Goal: Task Accomplishment & Management: Manage account settings

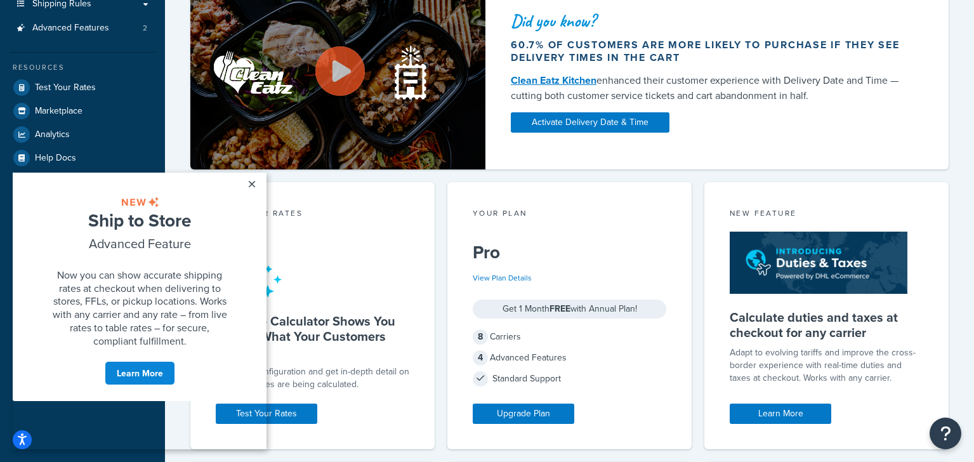
scroll to position [266, 0]
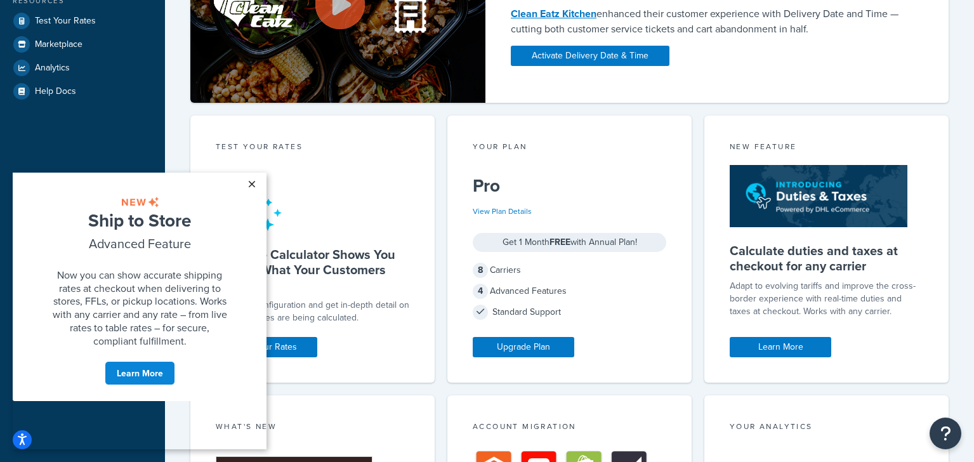
click at [252, 183] on link "×" at bounding box center [251, 184] width 22 height 23
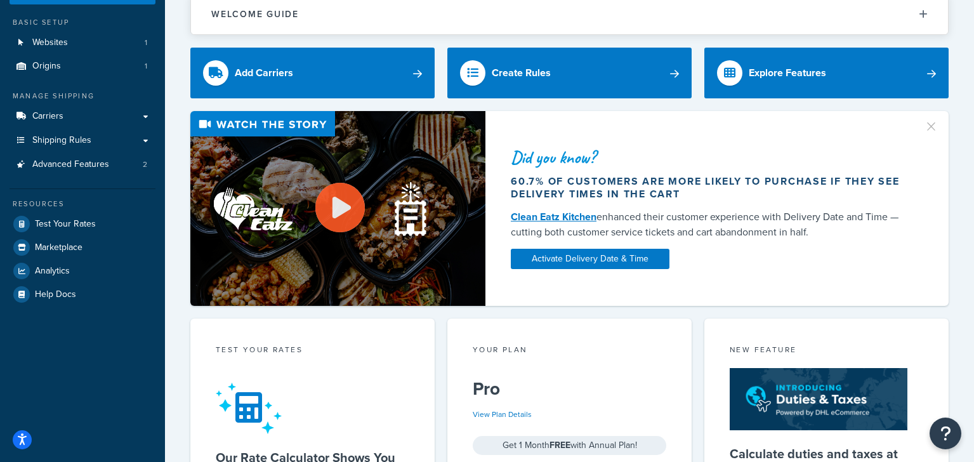
scroll to position [0, 0]
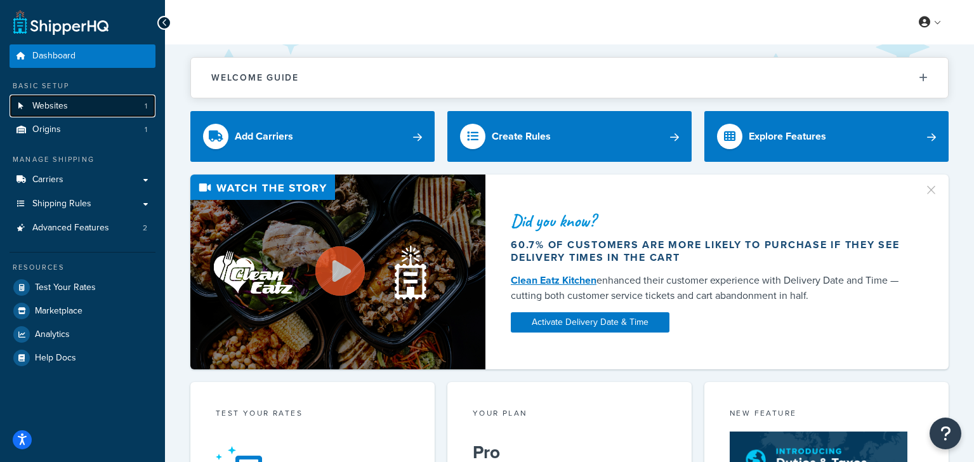
click at [47, 105] on span "Websites" at bounding box center [50, 106] width 36 height 11
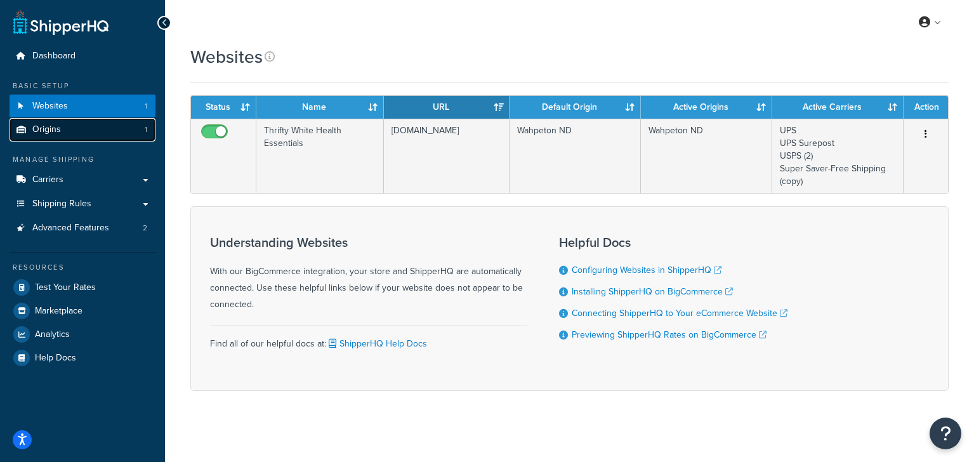
click at [54, 128] on span "Origins" at bounding box center [46, 129] width 29 height 11
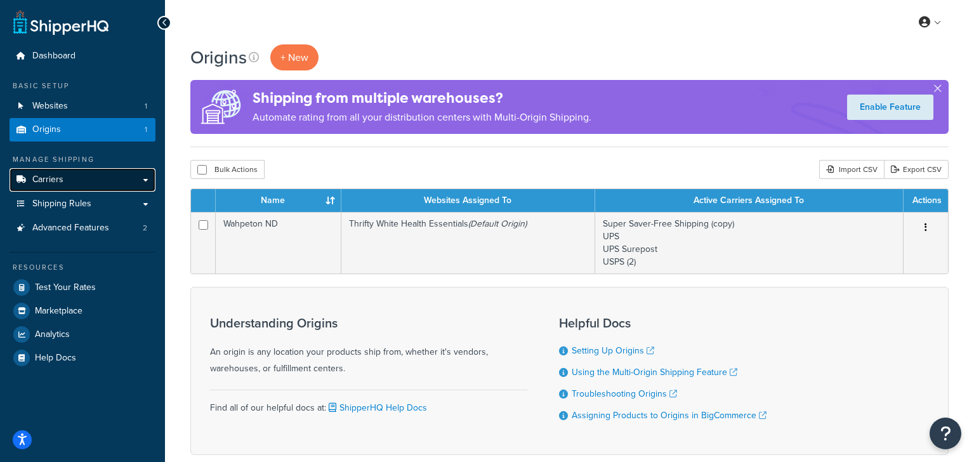
click at [56, 181] on span "Carriers" at bounding box center [47, 179] width 31 height 11
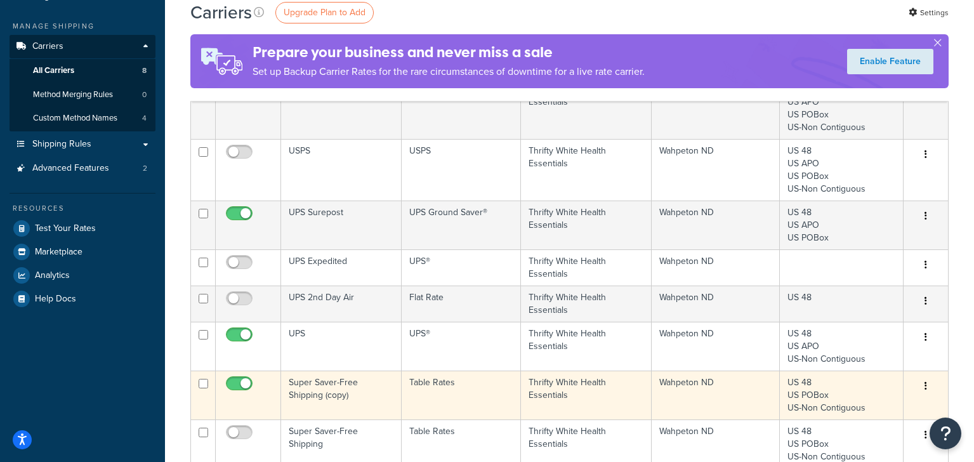
scroll to position [200, 0]
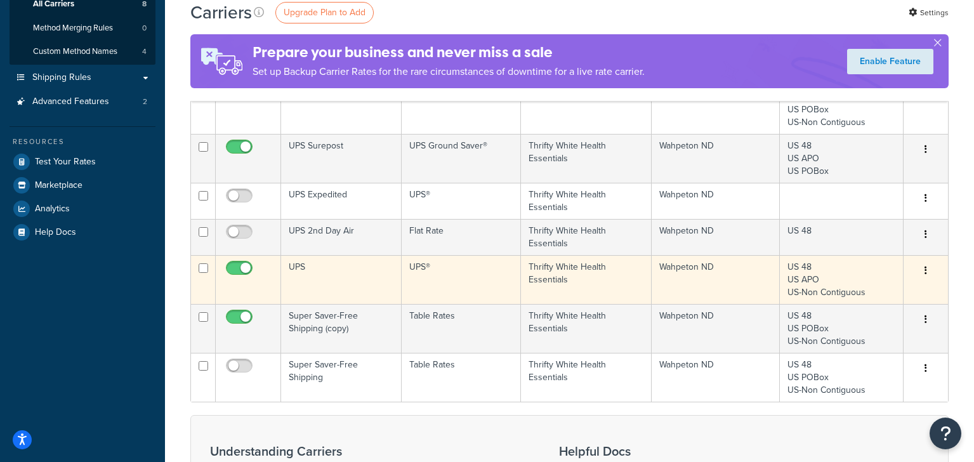
click at [925, 271] on icon "button" at bounding box center [925, 270] width 3 height 9
click at [851, 296] on link "Edit" at bounding box center [874, 295] width 100 height 26
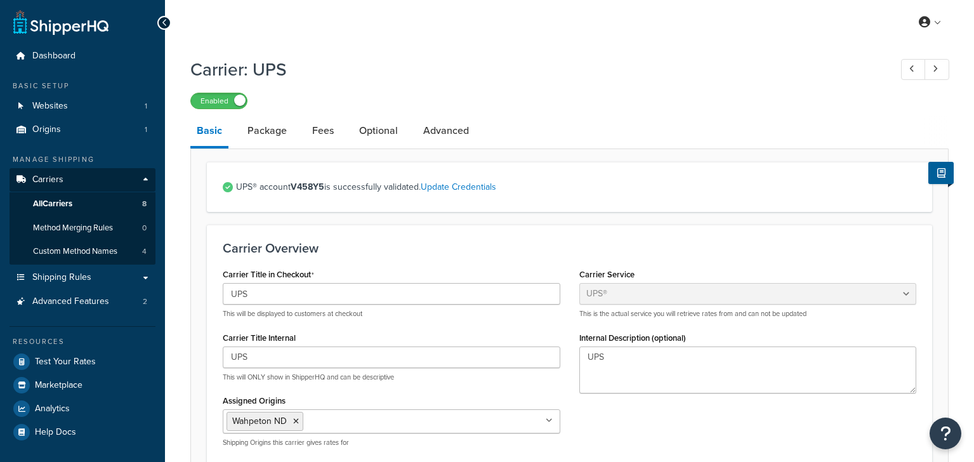
select select "ups"
select select "us"
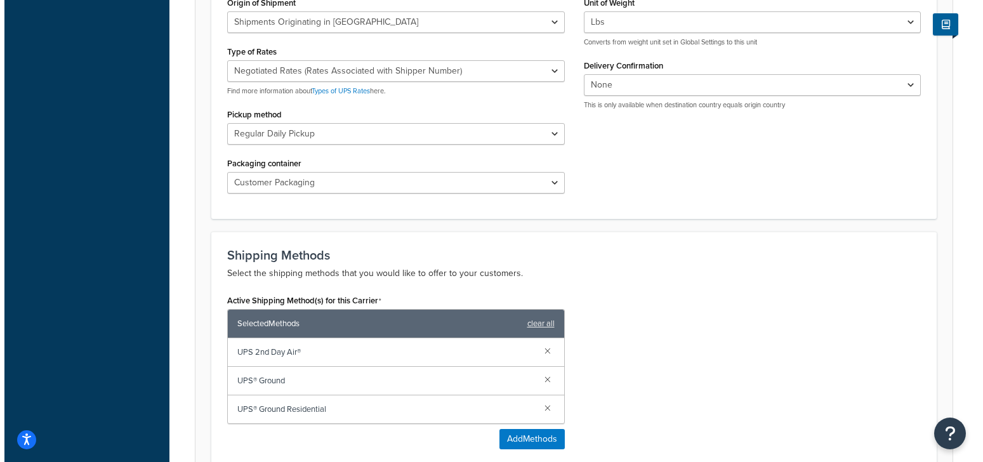
scroll to position [599, 0]
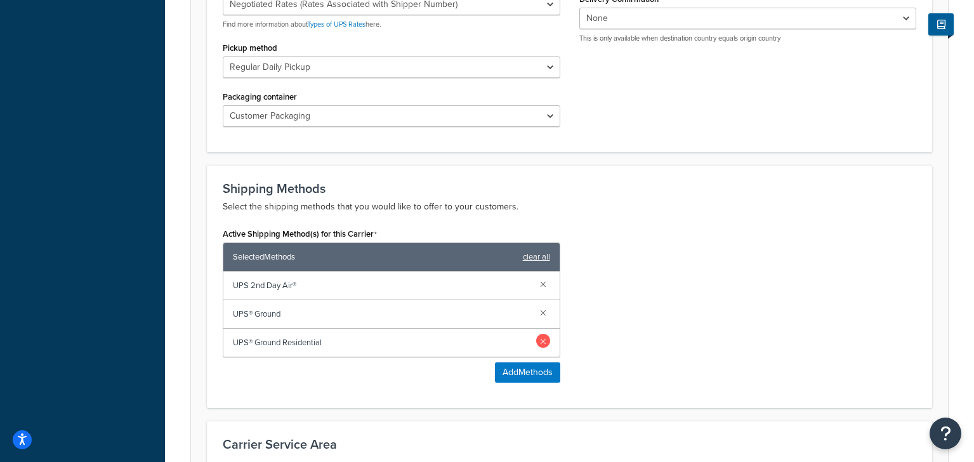
click at [545, 342] on link at bounding box center [543, 341] width 14 height 14
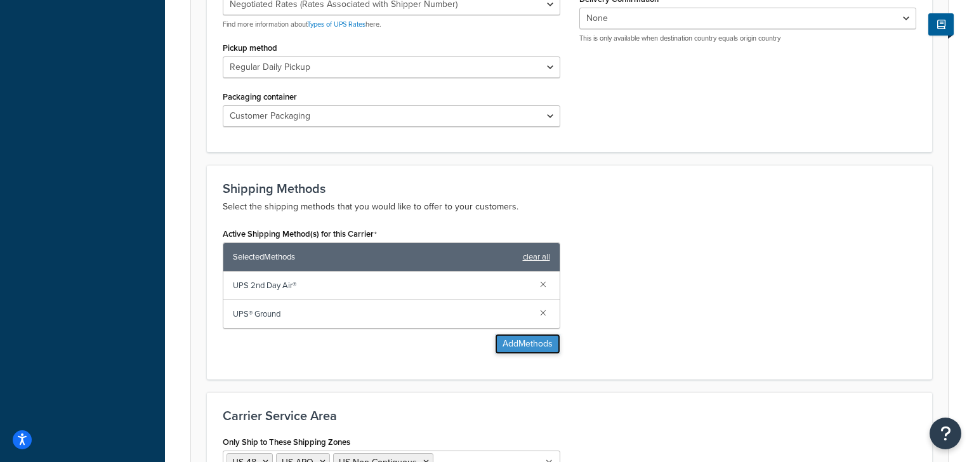
click at [525, 343] on button "Add Methods" at bounding box center [527, 344] width 65 height 20
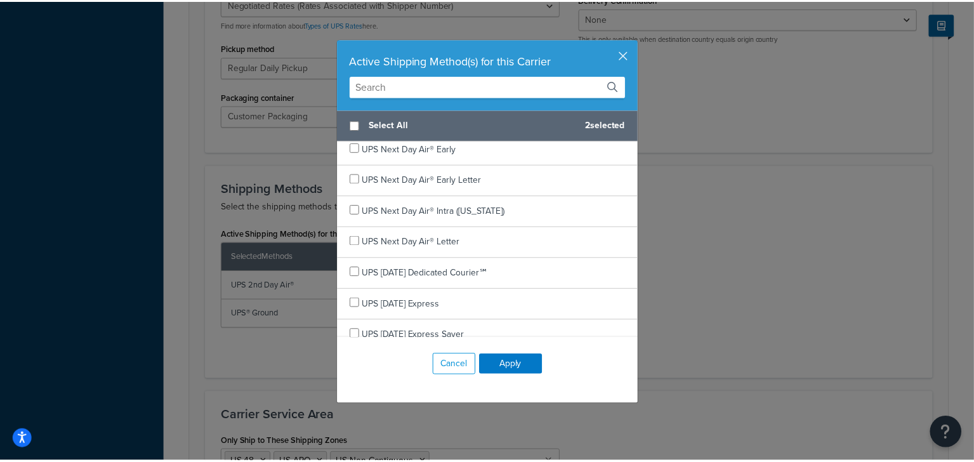
scroll to position [0, 0]
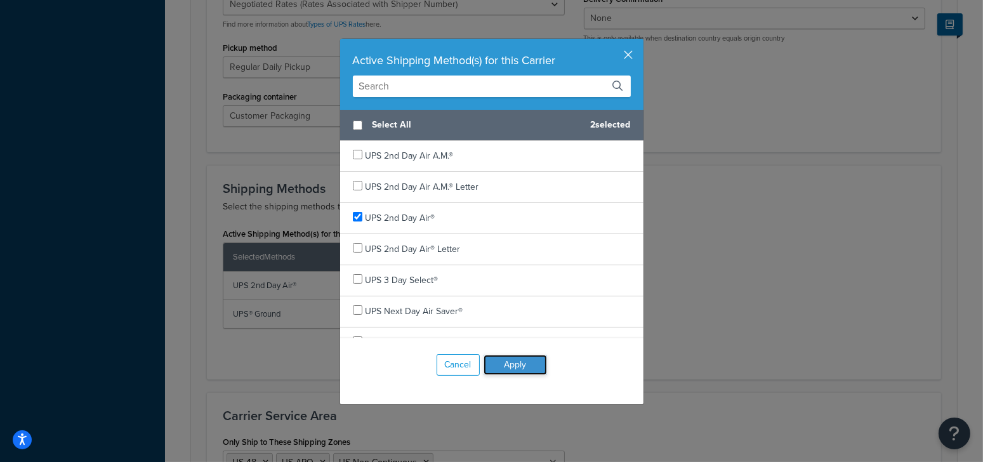
click at [522, 365] on button "Apply" at bounding box center [514, 365] width 63 height 20
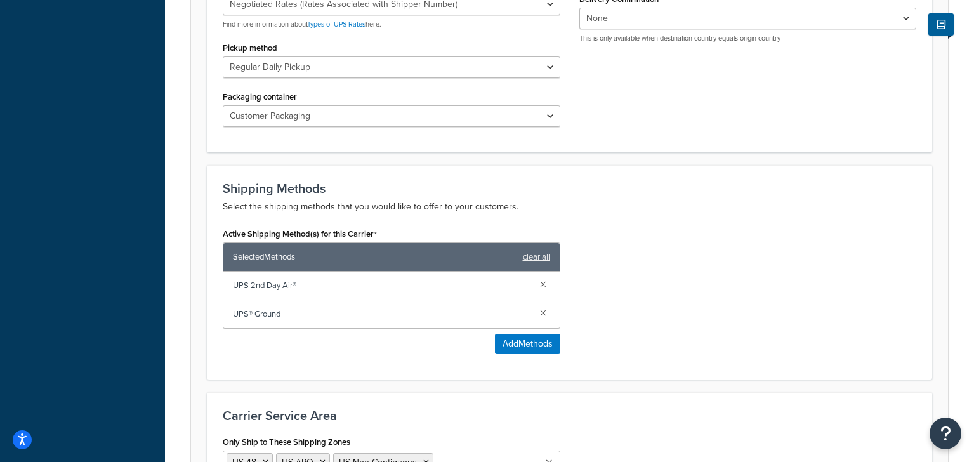
scroll to position [796, 0]
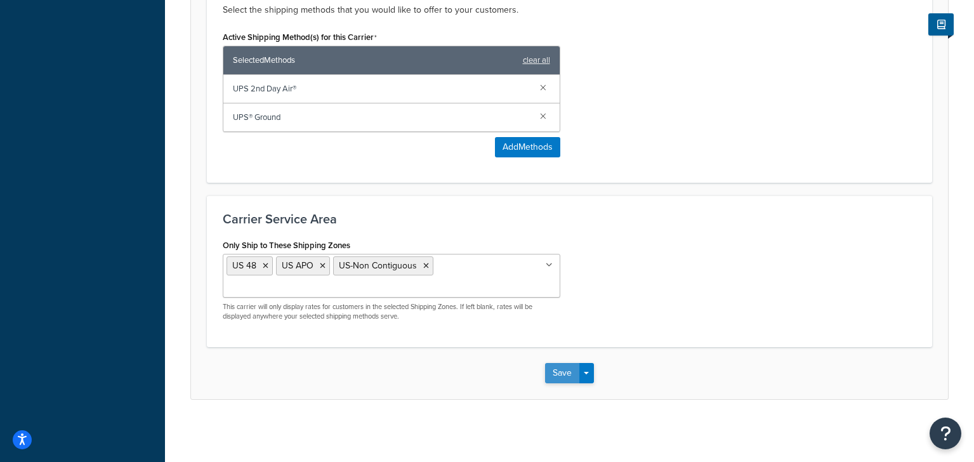
click at [566, 370] on button "Save" at bounding box center [562, 373] width 34 height 20
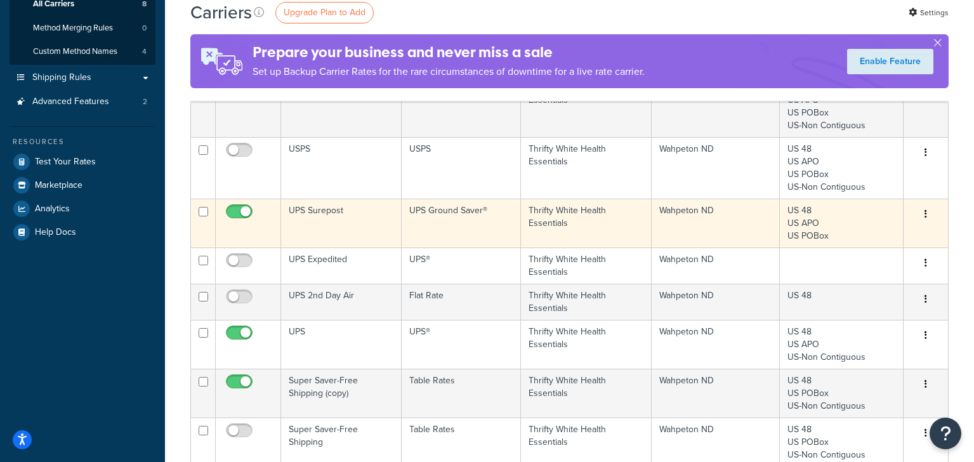
scroll to position [333, 0]
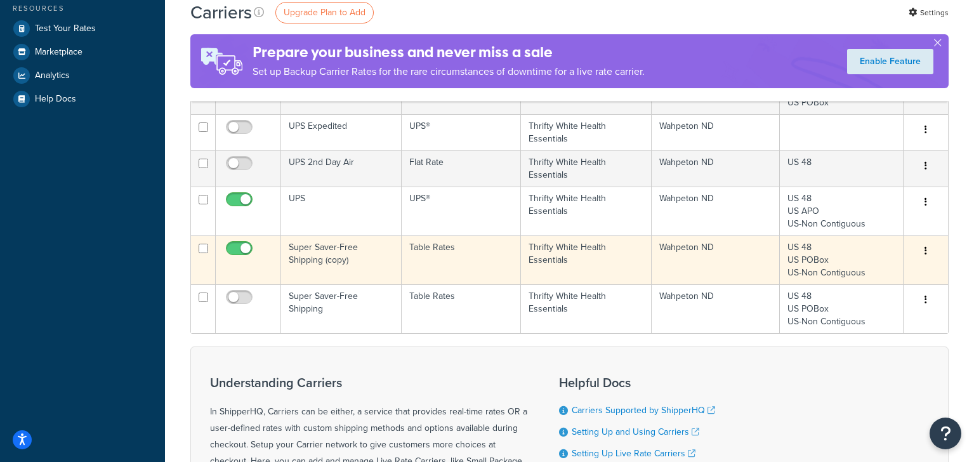
click at [925, 249] on icon "button" at bounding box center [925, 250] width 3 height 9
click at [851, 273] on link "Edit" at bounding box center [874, 276] width 100 height 26
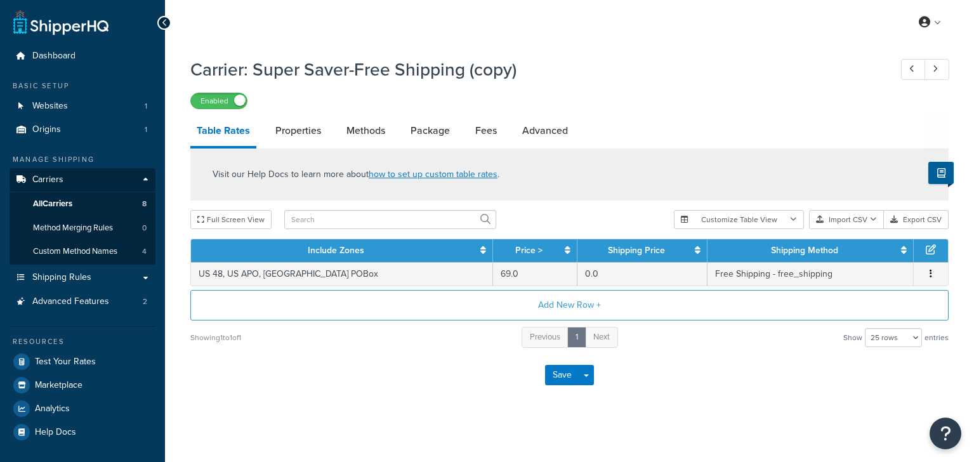
select select "25"
click at [428, 130] on link "Package" at bounding box center [430, 130] width 52 height 30
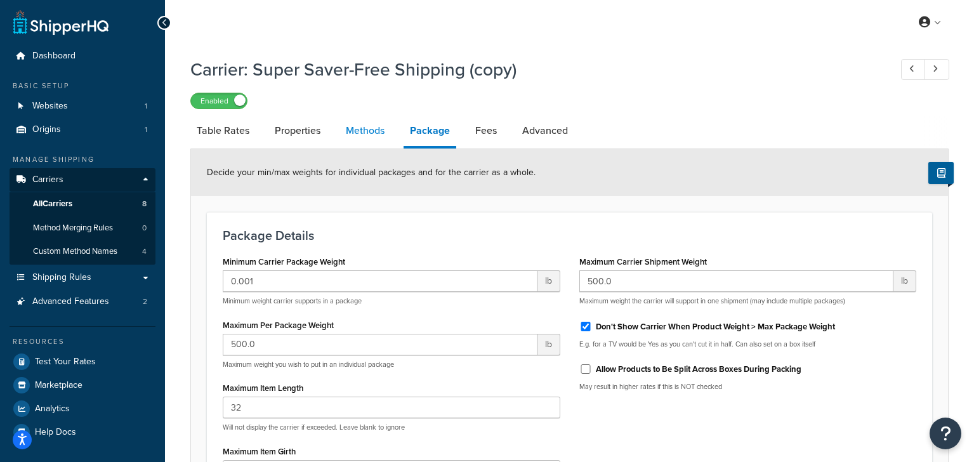
click at [370, 129] on link "Methods" at bounding box center [364, 130] width 51 height 30
select select "25"
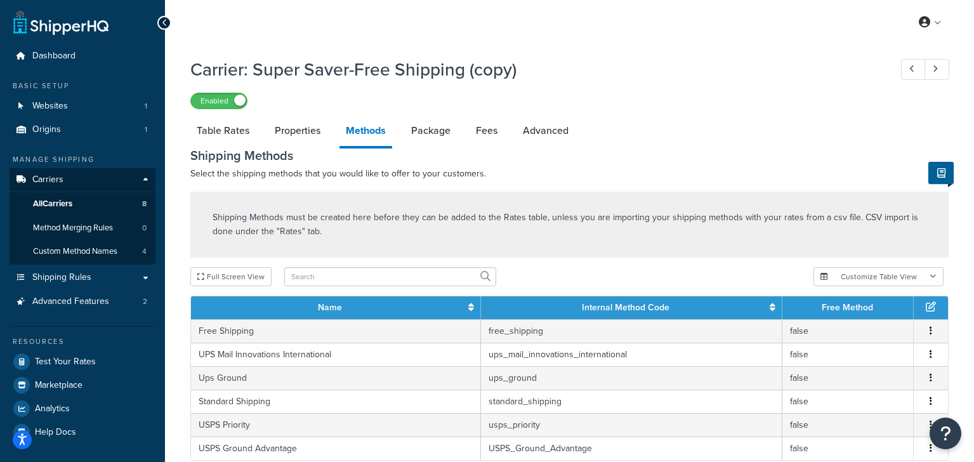
scroll to position [67, 0]
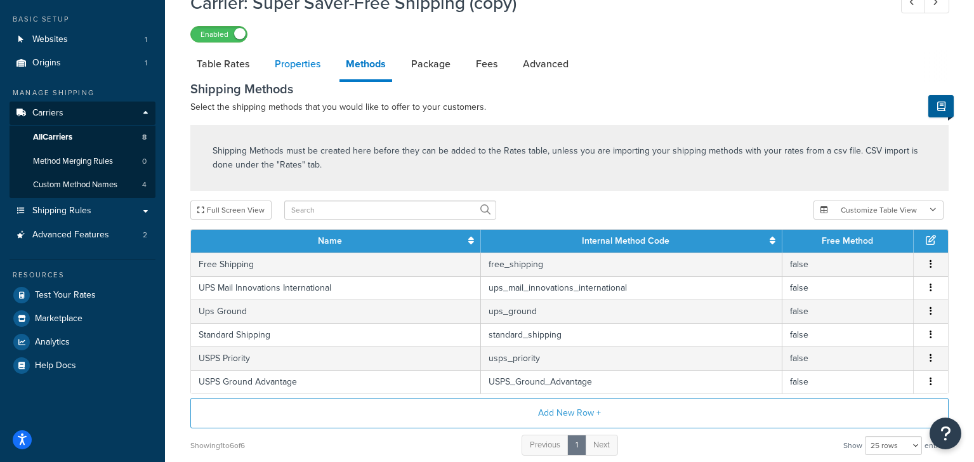
click at [308, 67] on link "Properties" at bounding box center [297, 64] width 58 height 30
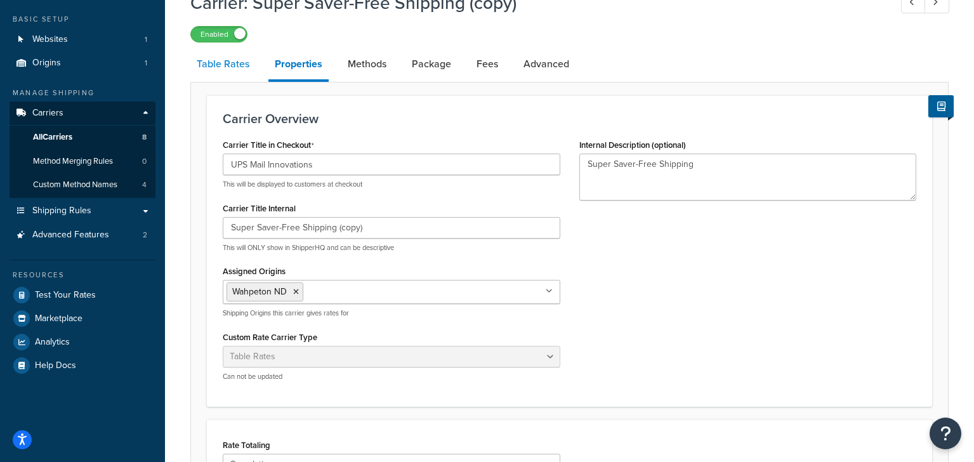
click at [220, 65] on link "Table Rates" at bounding box center [222, 64] width 65 height 30
select select "25"
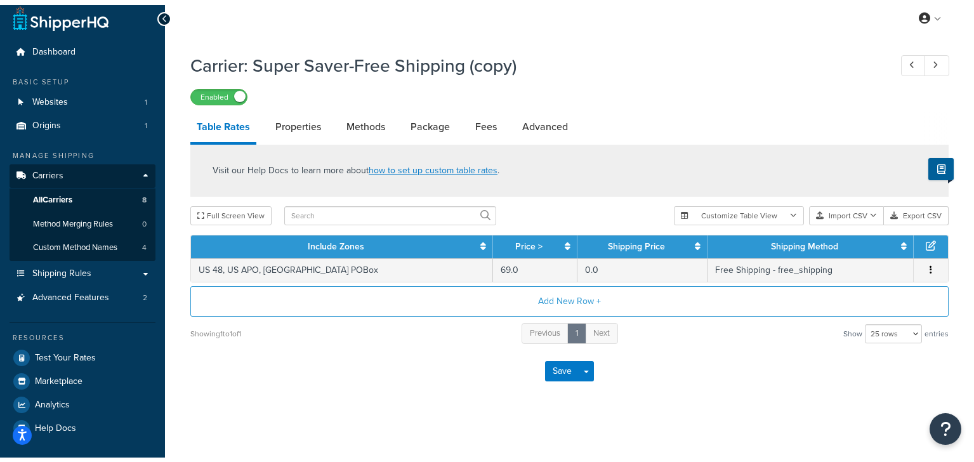
scroll to position [2, 0]
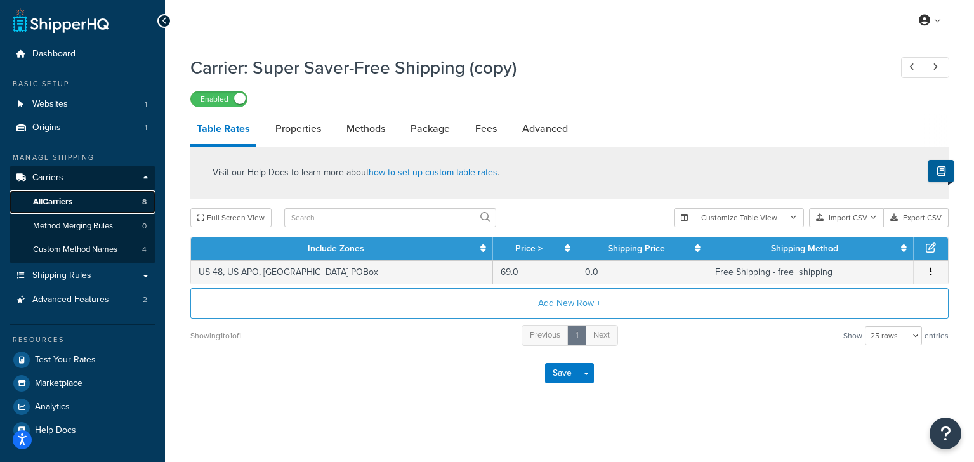
click at [62, 202] on span "All Carriers" at bounding box center [52, 202] width 39 height 11
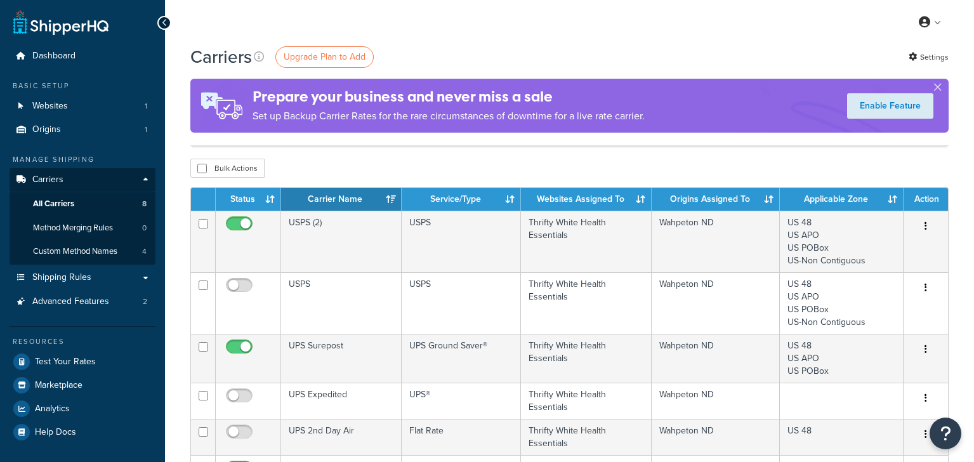
scroll to position [333, 0]
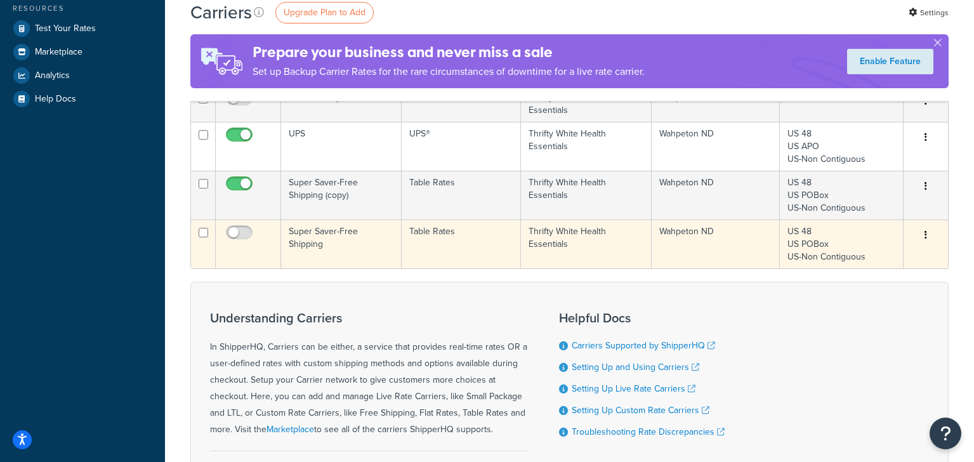
click at [927, 233] on icon "button" at bounding box center [925, 234] width 3 height 9
click at [853, 261] on link "Edit" at bounding box center [874, 260] width 100 height 26
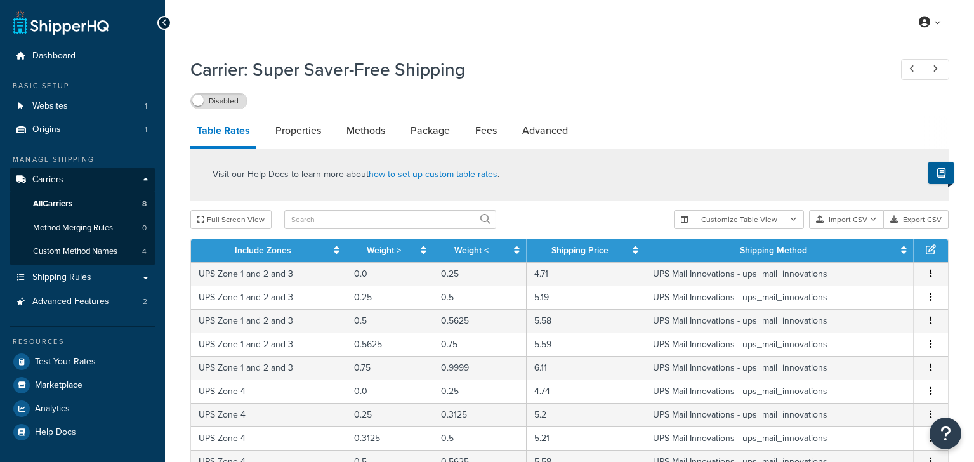
select select "25"
click at [52, 200] on span "All Carriers" at bounding box center [52, 204] width 39 height 11
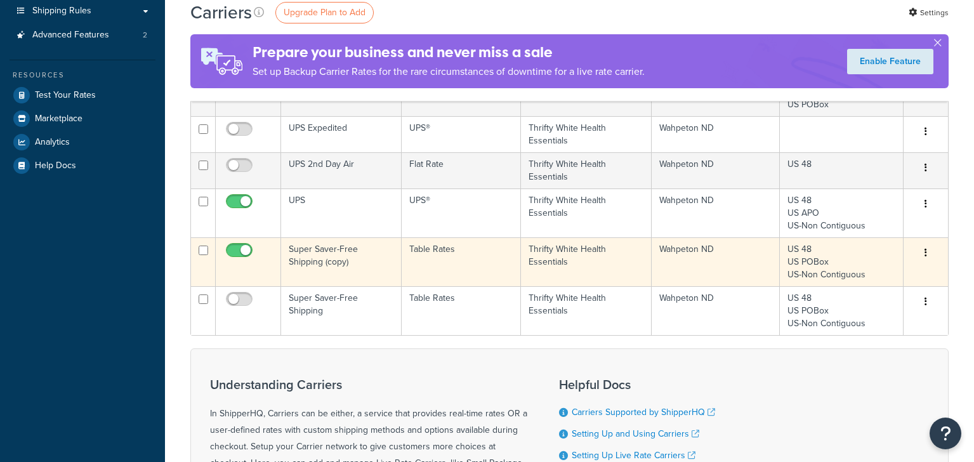
scroll to position [266, 0]
click at [927, 252] on icon "button" at bounding box center [925, 252] width 3 height 9
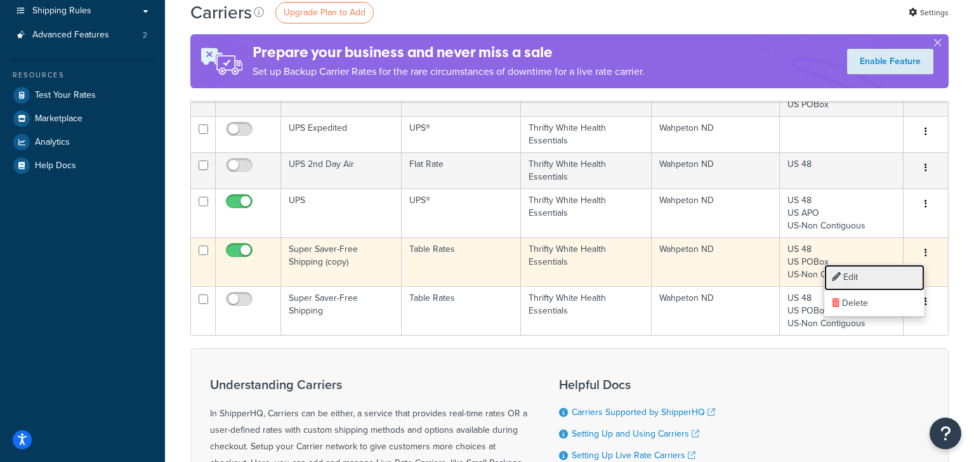
click at [861, 274] on link "Edit" at bounding box center [874, 278] width 100 height 26
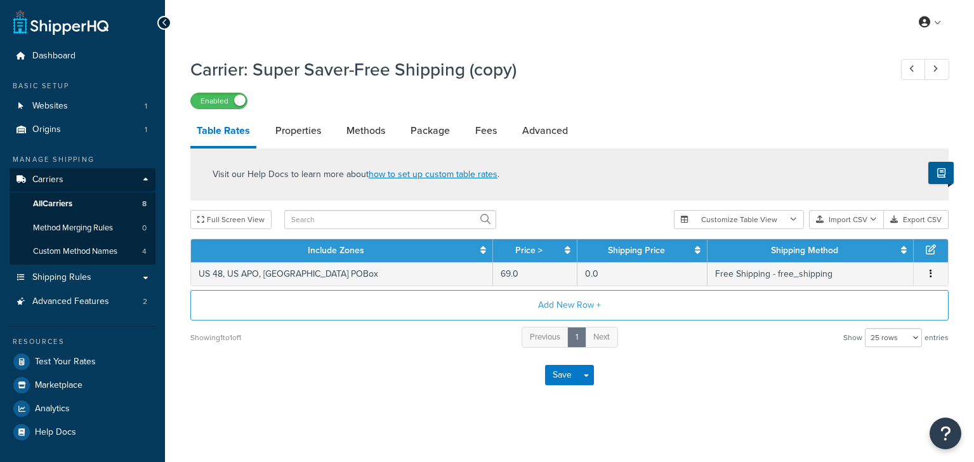
select select "25"
click at [43, 178] on span "Carriers" at bounding box center [47, 179] width 31 height 11
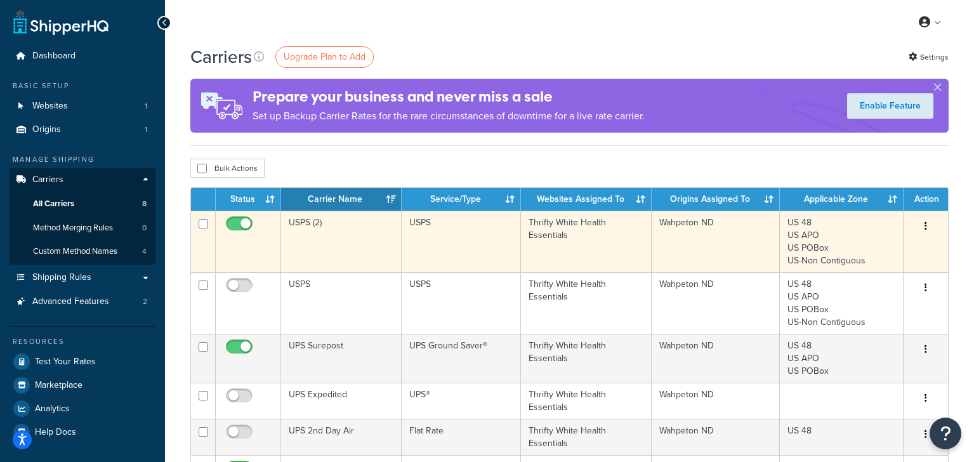
scroll to position [67, 0]
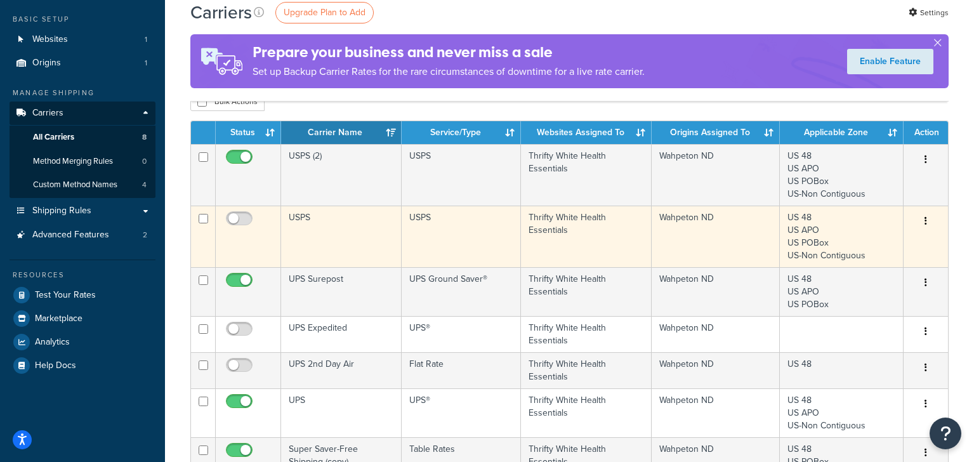
click at [927, 221] on icon "button" at bounding box center [925, 220] width 3 height 9
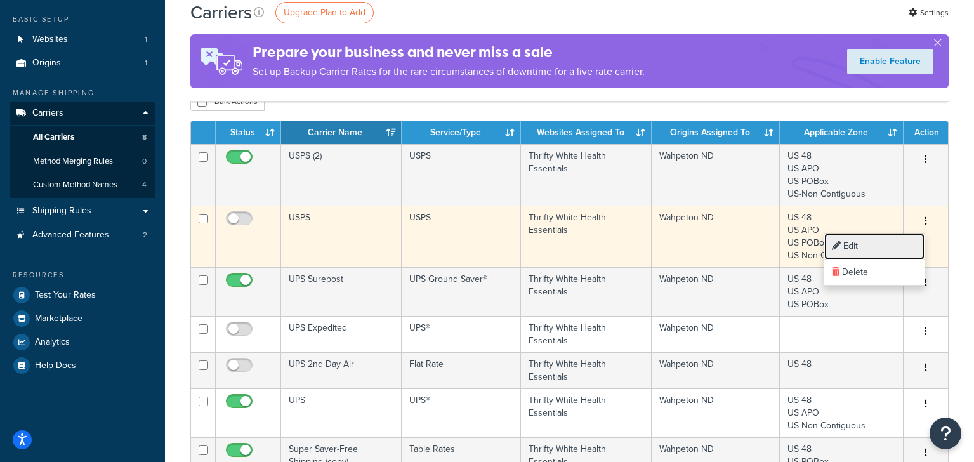
click at [878, 241] on link "Edit" at bounding box center [874, 246] width 100 height 26
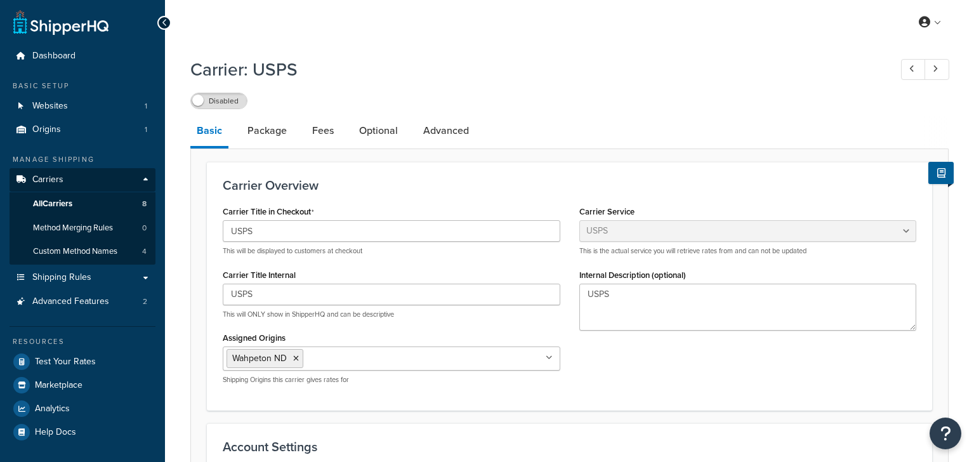
select select "usps"
select select "ONLINE"
click at [268, 131] on link "Package" at bounding box center [267, 130] width 52 height 30
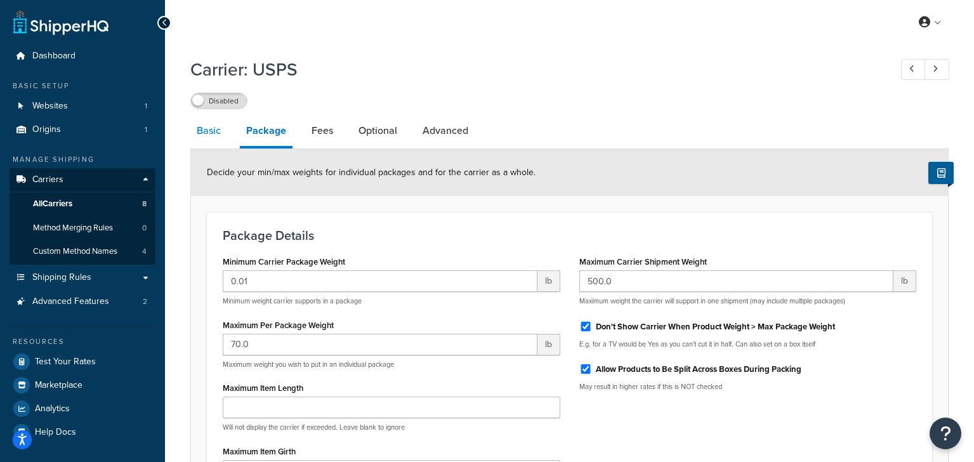
click at [219, 130] on link "Basic" at bounding box center [208, 130] width 37 height 30
select select "usps"
select select "ONLINE"
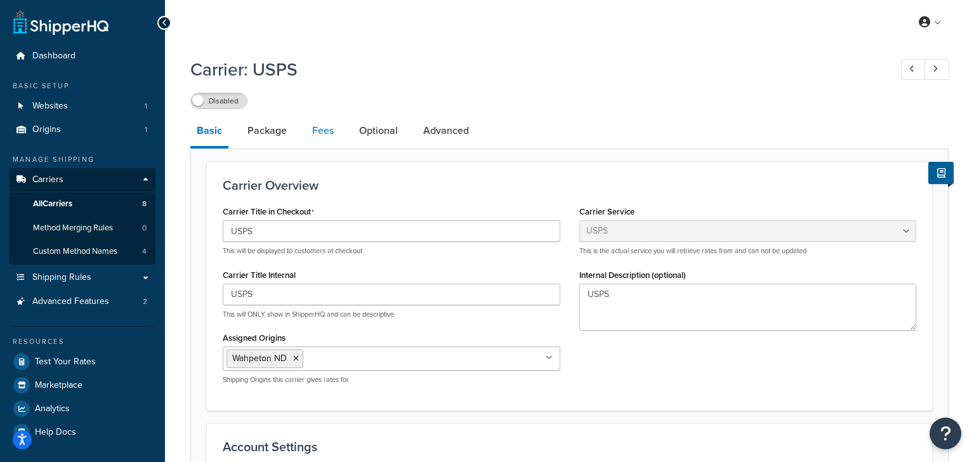
click at [325, 132] on link "Fees" at bounding box center [323, 130] width 34 height 30
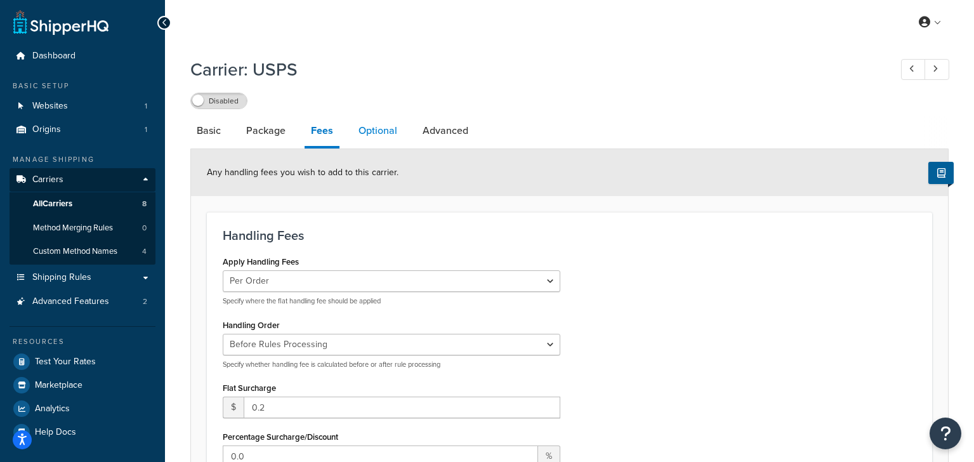
click at [376, 130] on link "Optional" at bounding box center [377, 130] width 51 height 30
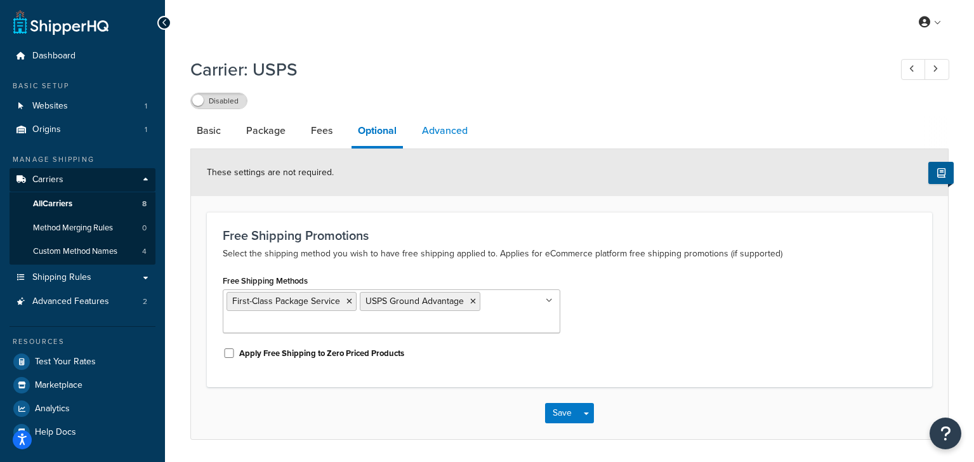
click at [444, 128] on link "Advanced" at bounding box center [445, 130] width 58 height 30
select select "false"
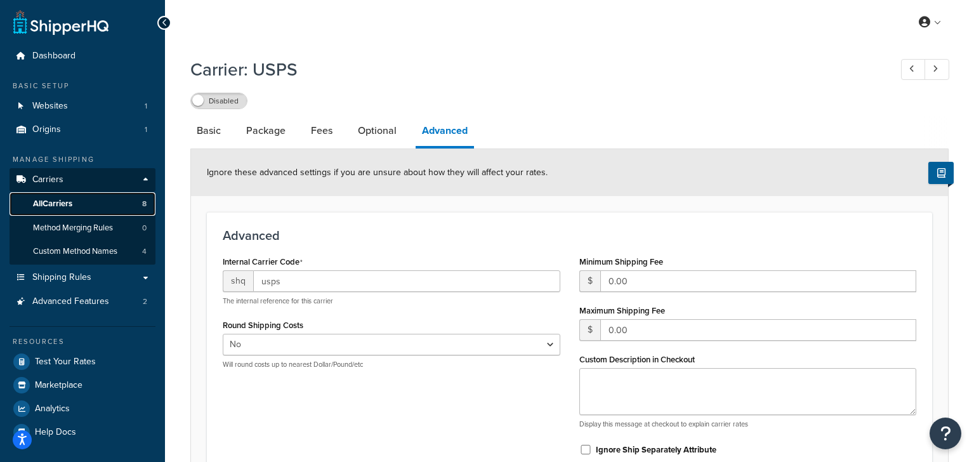
click at [65, 197] on link "All Carriers 8" at bounding box center [83, 203] width 146 height 23
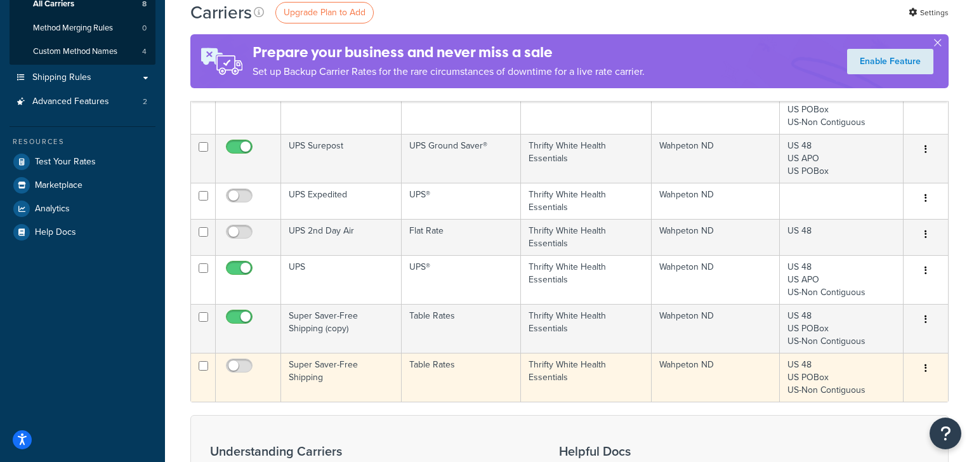
scroll to position [133, 0]
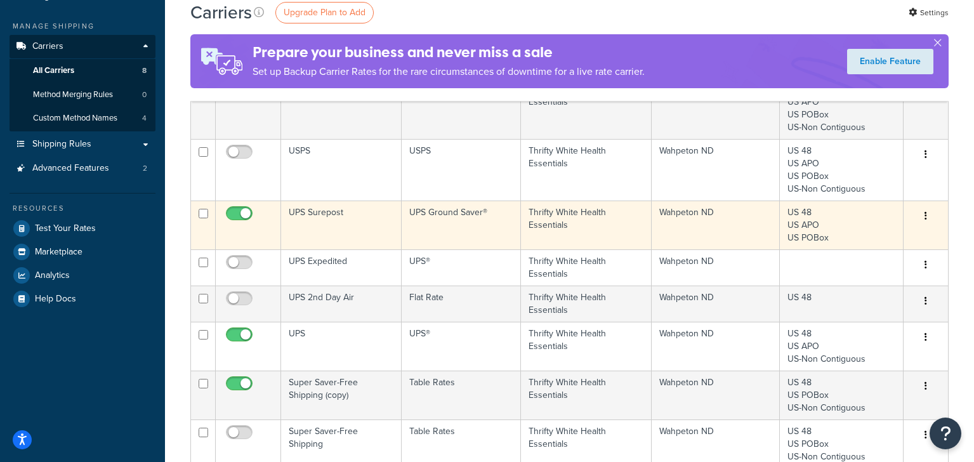
click at [926, 214] on icon "button" at bounding box center [925, 215] width 3 height 9
click at [859, 244] on link "Edit" at bounding box center [874, 241] width 100 height 26
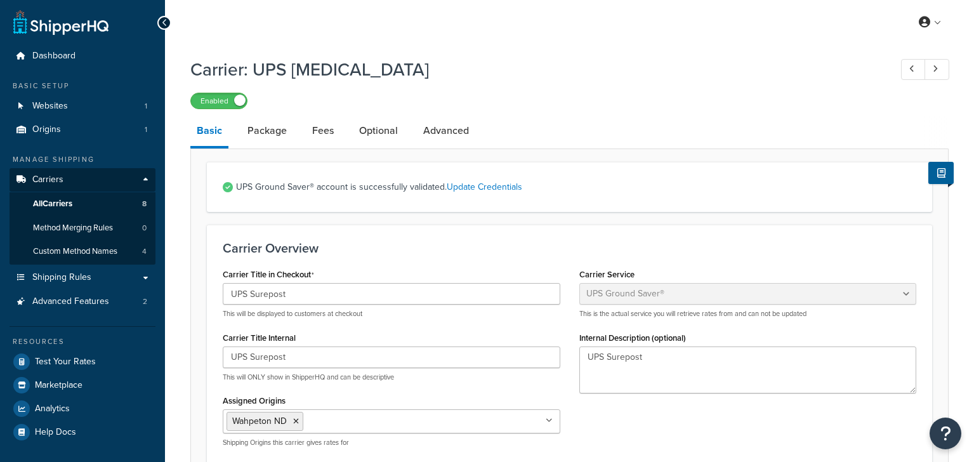
select select "surePost"
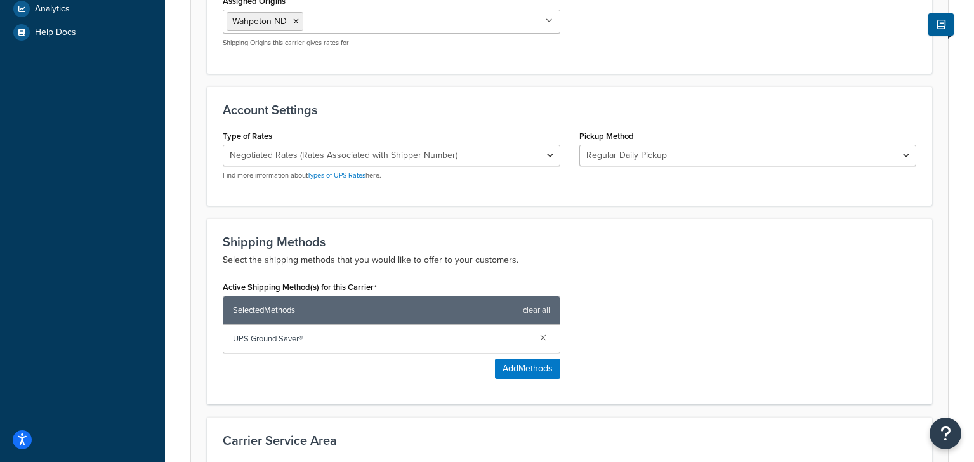
scroll to position [600, 0]
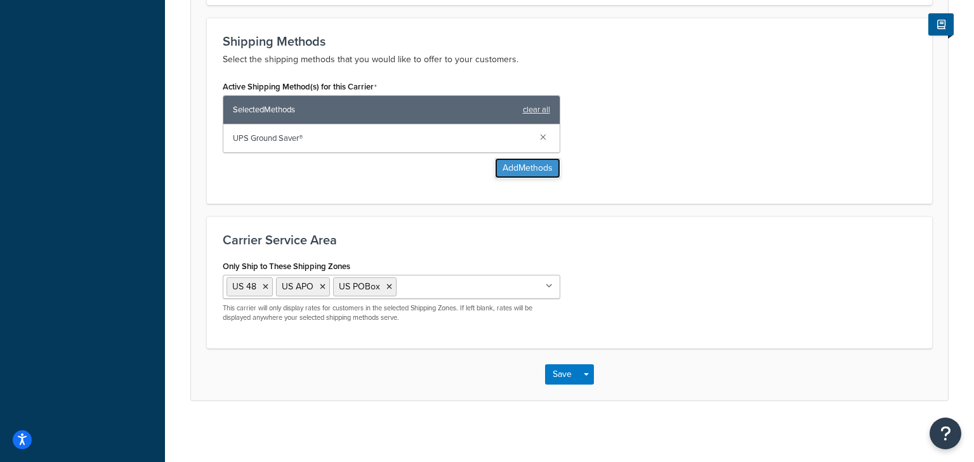
click at [542, 164] on button "Add Methods" at bounding box center [527, 168] width 65 height 20
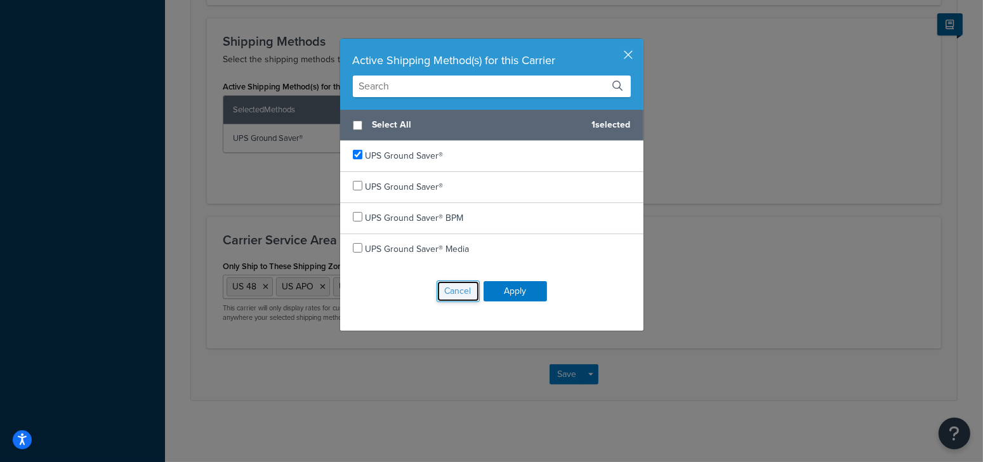
click at [449, 292] on button "Cancel" at bounding box center [457, 291] width 43 height 22
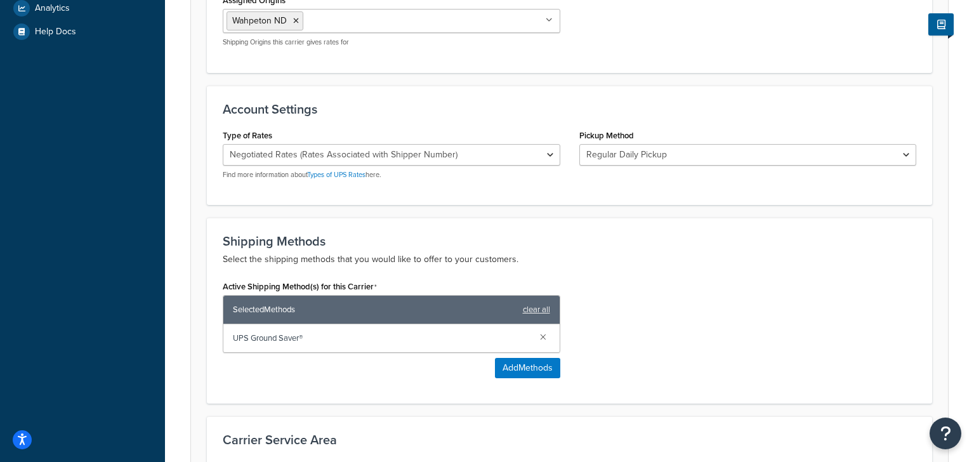
scroll to position [467, 0]
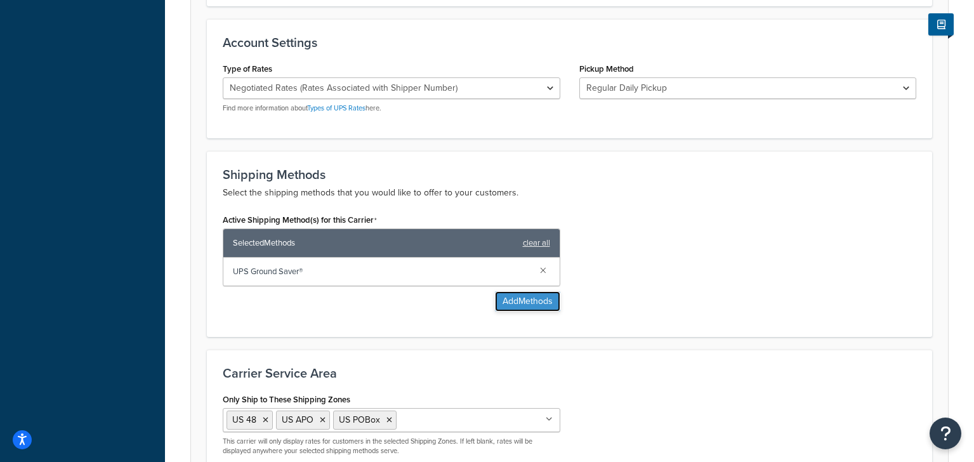
click at [527, 303] on button "Add Methods" at bounding box center [527, 301] width 65 height 20
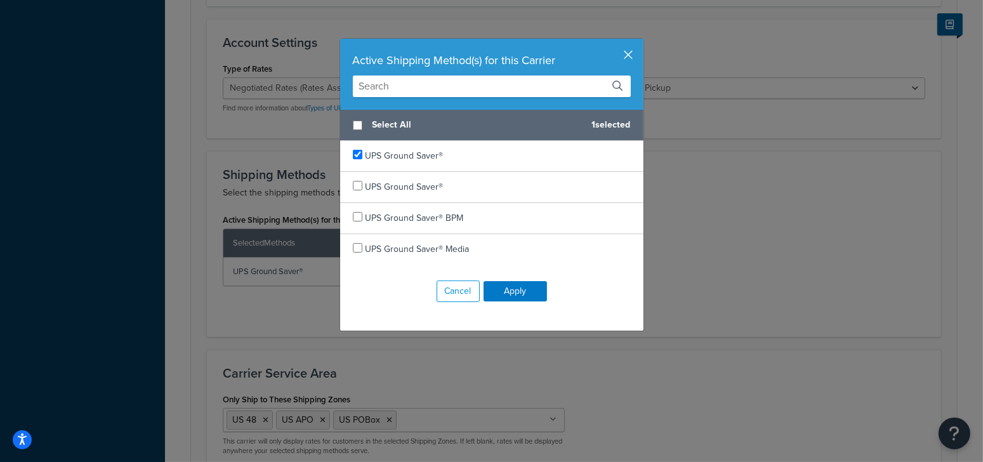
click at [640, 42] on button "button" at bounding box center [641, 40] width 3 height 3
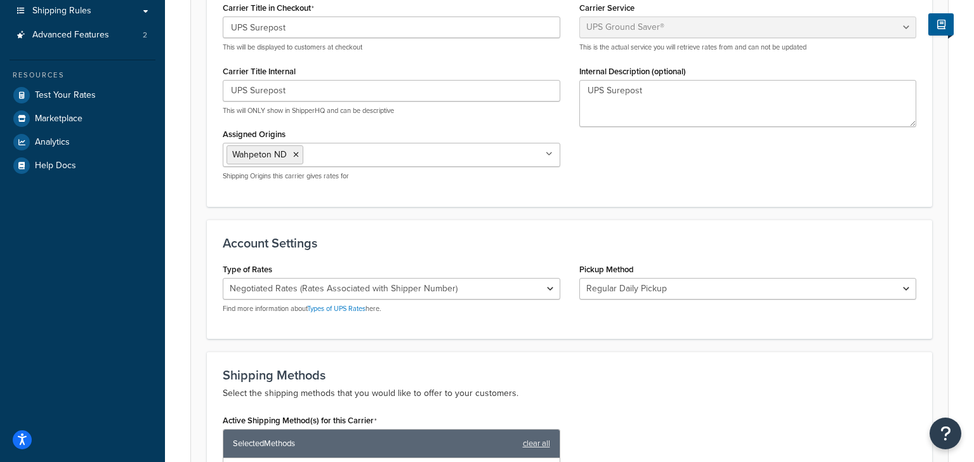
scroll to position [400, 0]
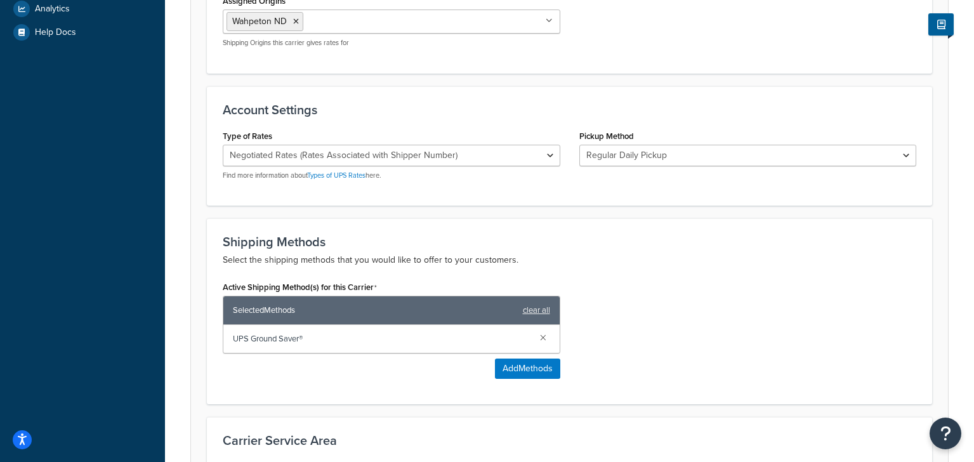
click at [655, 257] on p "Select the shipping methods that you would like to offer to your customers." at bounding box center [569, 259] width 693 height 15
